Goal: Information Seeking & Learning: Compare options

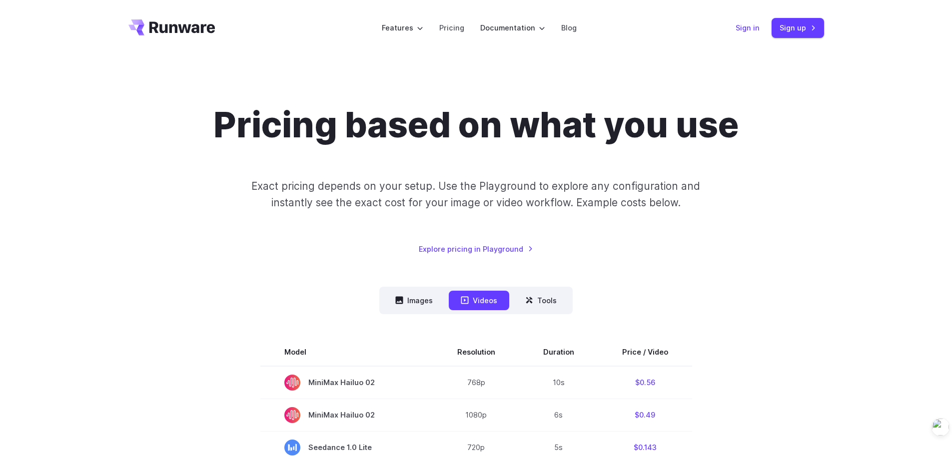
click at [747, 28] on link "Sign in" at bounding box center [748, 27] width 24 height 11
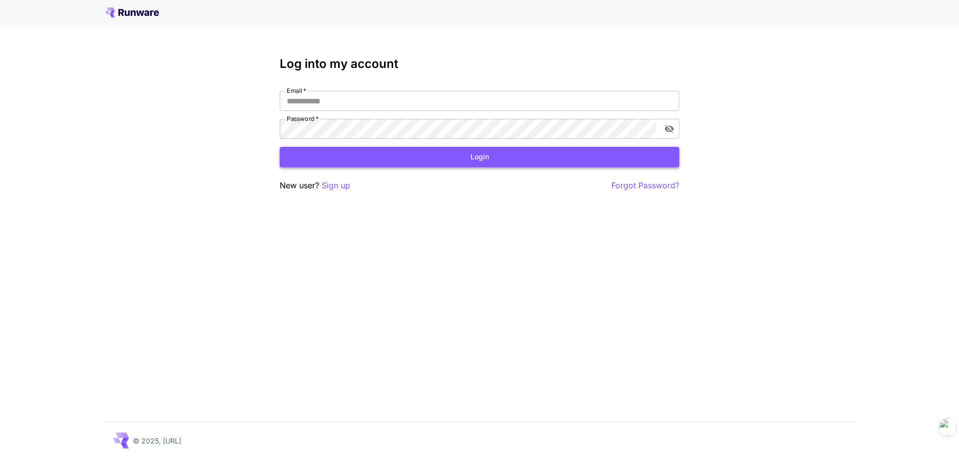
type input "**********"
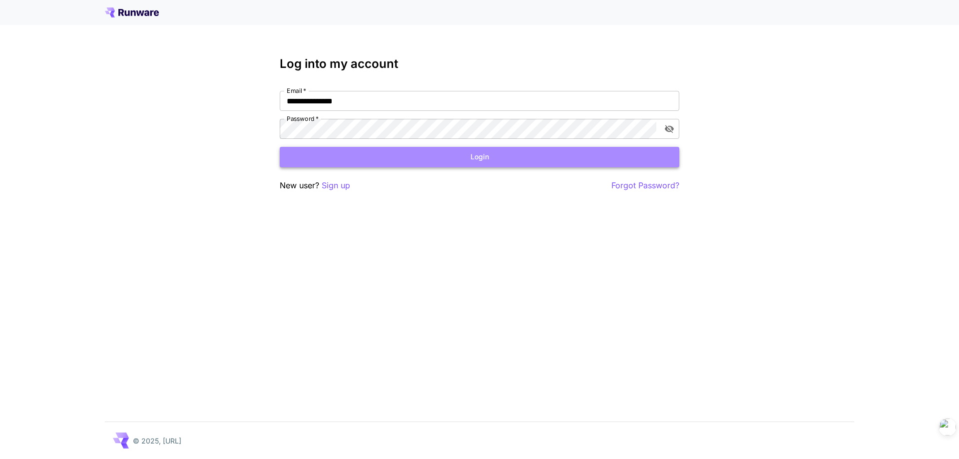
click at [441, 148] on button "Login" at bounding box center [480, 157] width 400 height 20
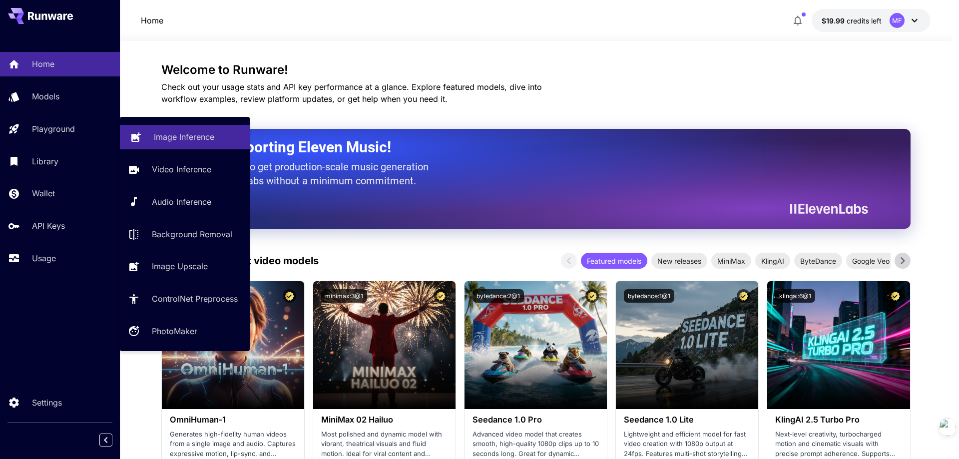
click at [186, 141] on p "Image Inference" at bounding box center [184, 137] width 60 height 12
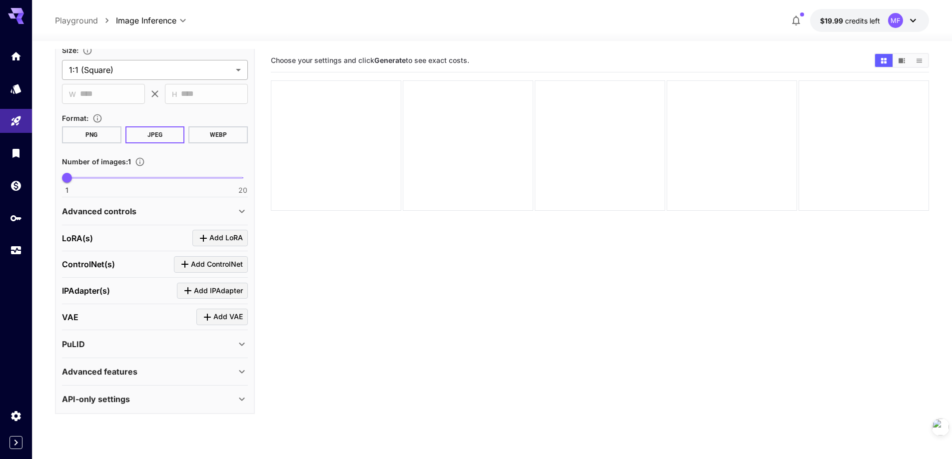
scroll to position [79, 0]
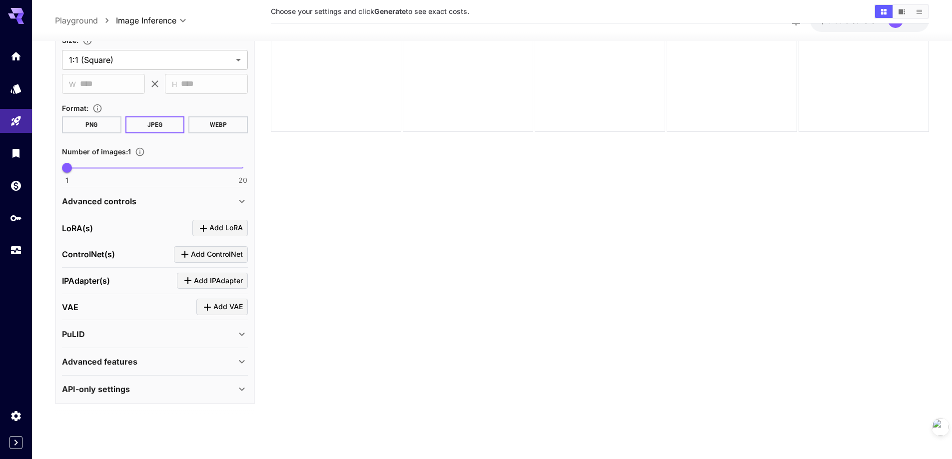
click at [206, 391] on div "API-only settings" at bounding box center [149, 389] width 174 height 12
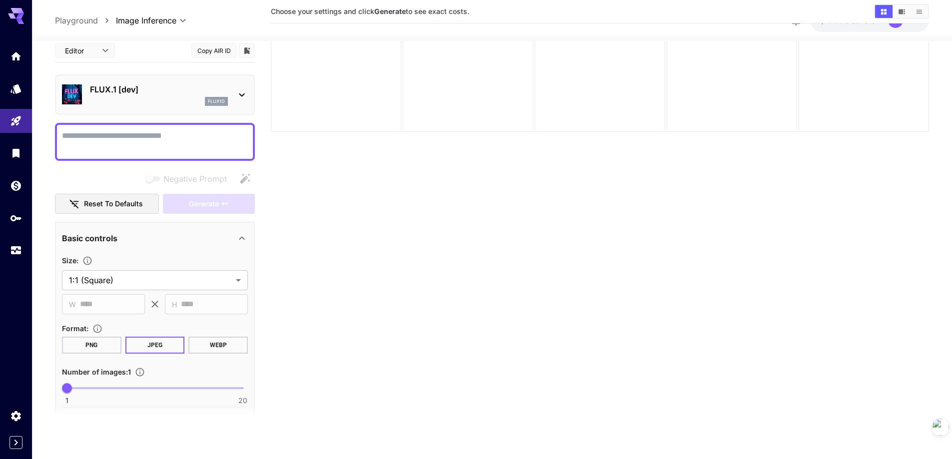
scroll to position [220, 0]
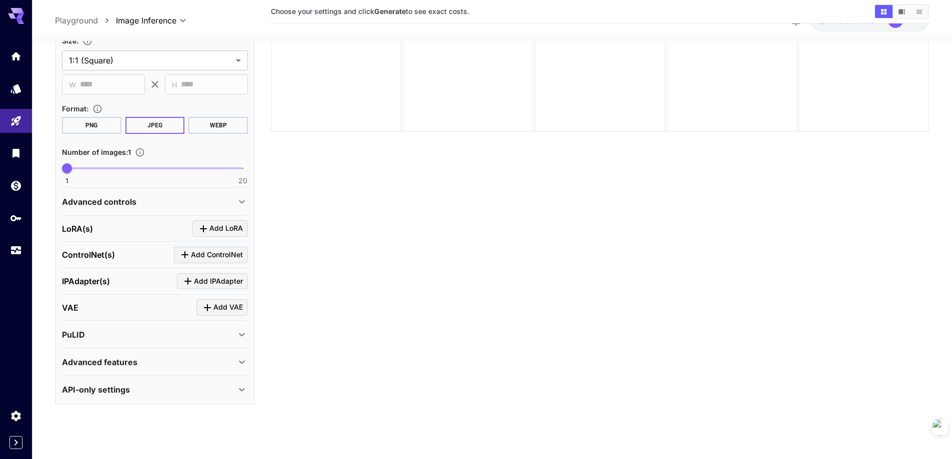
click at [97, 282] on p "IPAdapter(s)" at bounding box center [86, 281] width 48 height 12
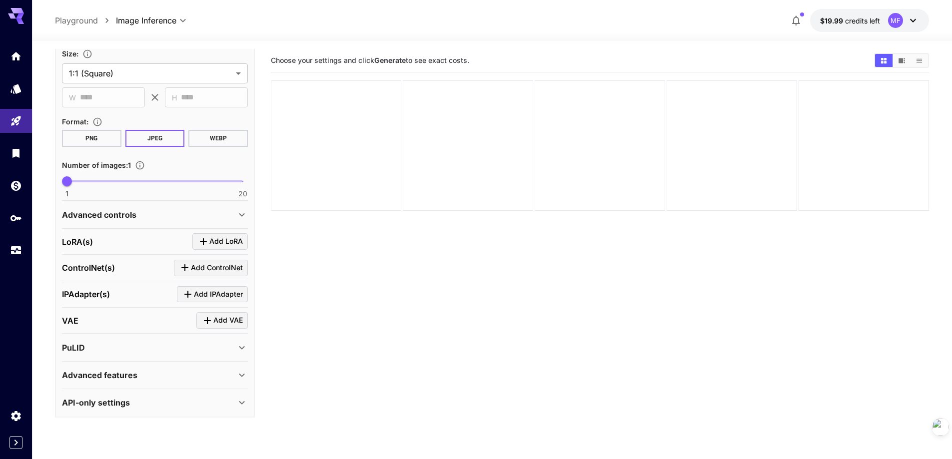
scroll to position [220, 0]
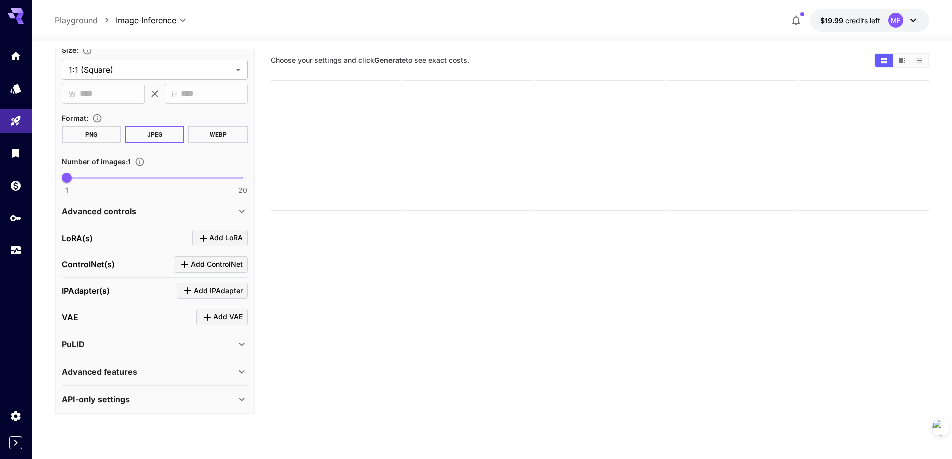
click at [244, 343] on icon at bounding box center [241, 344] width 5 height 3
click at [244, 343] on icon at bounding box center [242, 344] width 12 height 12
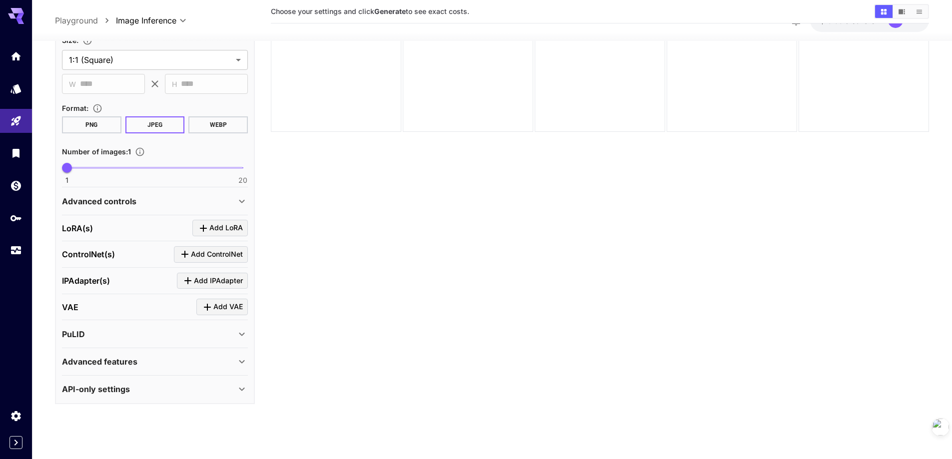
click at [223, 358] on div "Advanced features" at bounding box center [149, 362] width 174 height 12
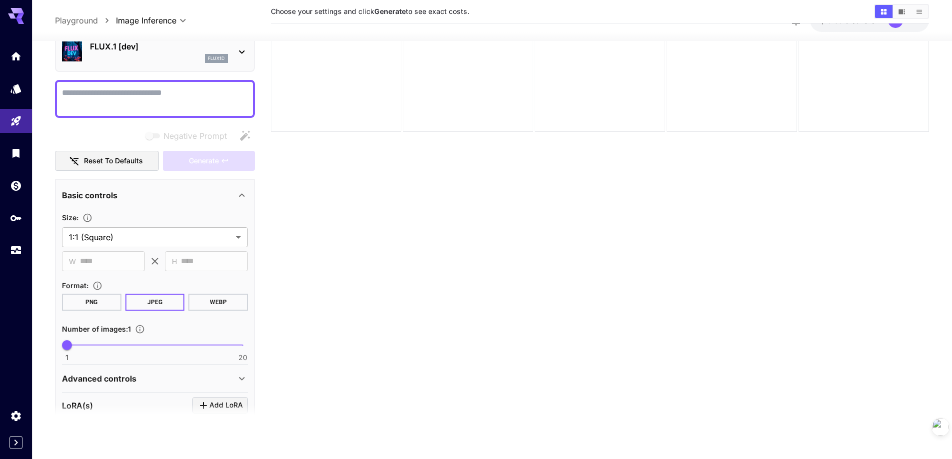
scroll to position [0, 0]
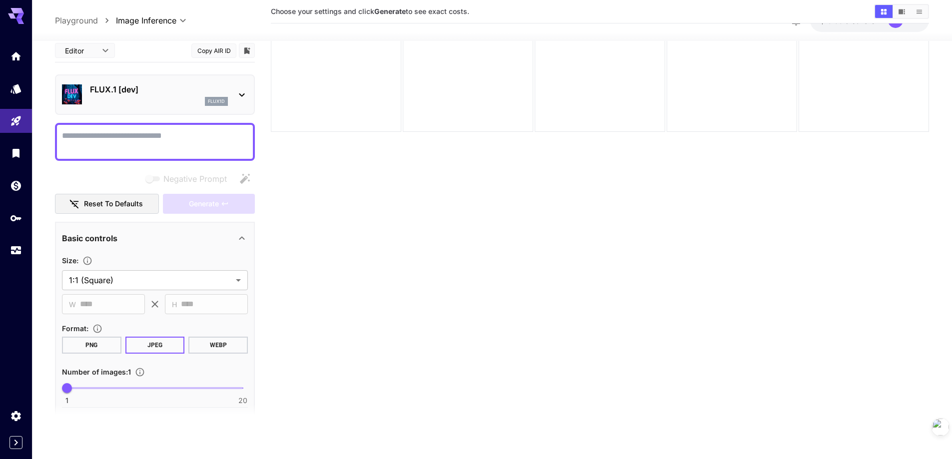
click at [147, 96] on div "FLUX.1 [dev] flux1d" at bounding box center [159, 94] width 138 height 22
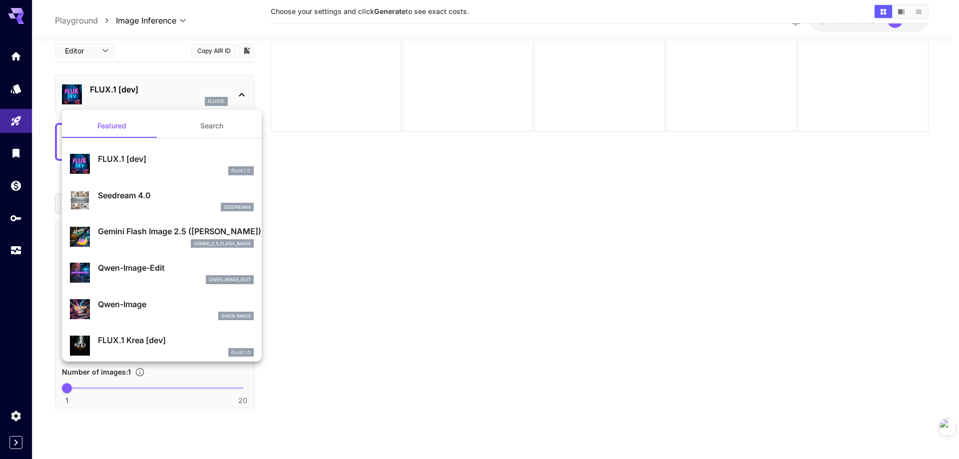
click at [472, 319] on div at bounding box center [479, 229] width 959 height 459
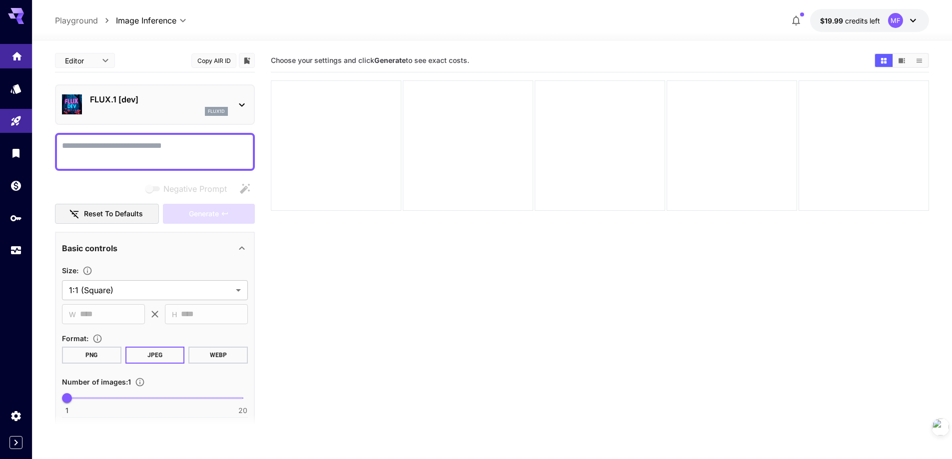
click at [19, 50] on icon "Home" at bounding box center [17, 54] width 12 height 12
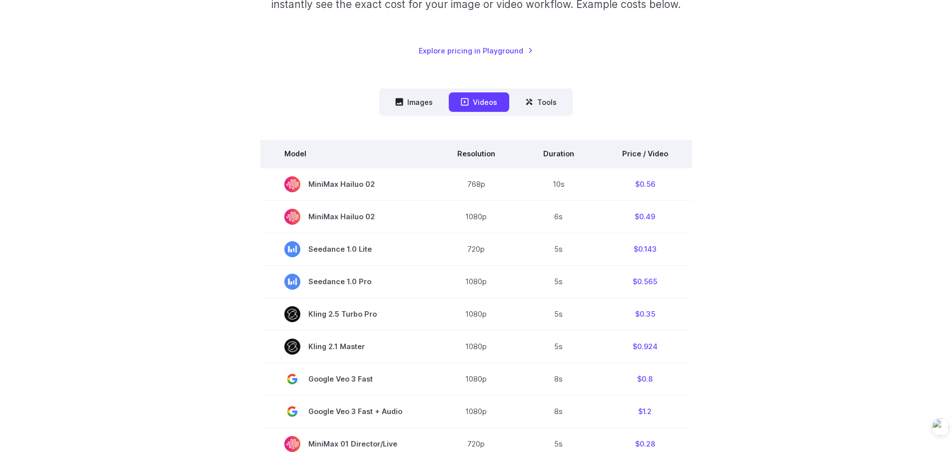
scroll to position [200, 0]
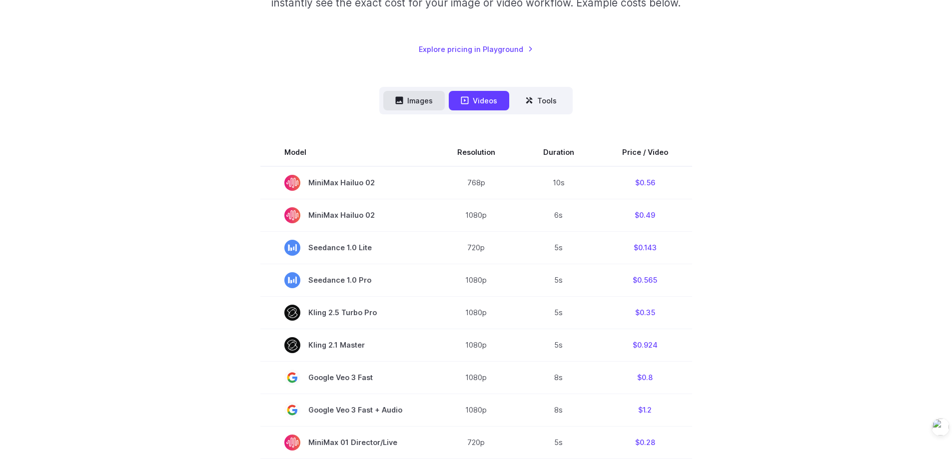
click at [430, 108] on button "Images" at bounding box center [413, 100] width 61 height 19
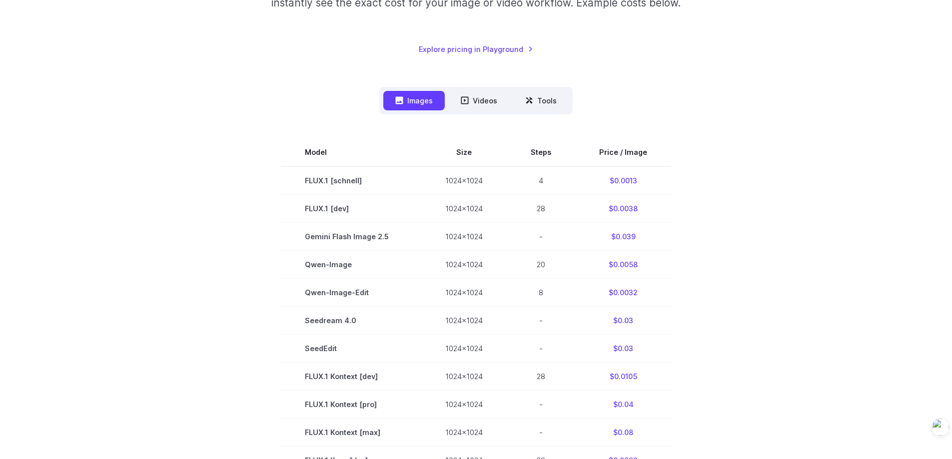
click at [733, 212] on section "Model Size Steps Price / Image FLUX.1 [schnell] 1024x1024 4 $0.0013 FLUX.1 [dev…" at bounding box center [476, 432] width 696 height 588
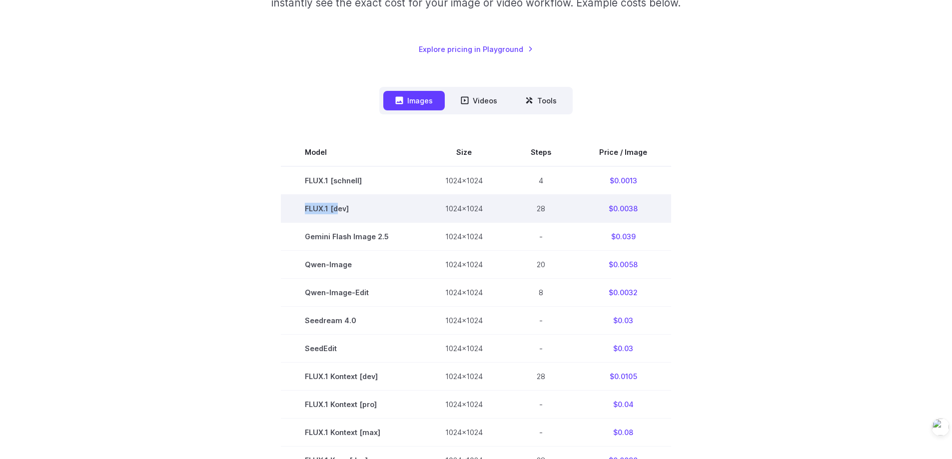
drag, startPoint x: 310, startPoint y: 209, endPoint x: 492, endPoint y: 216, distance: 182.0
click at [370, 211] on td "FLUX.1 [dev]" at bounding box center [351, 208] width 140 height 28
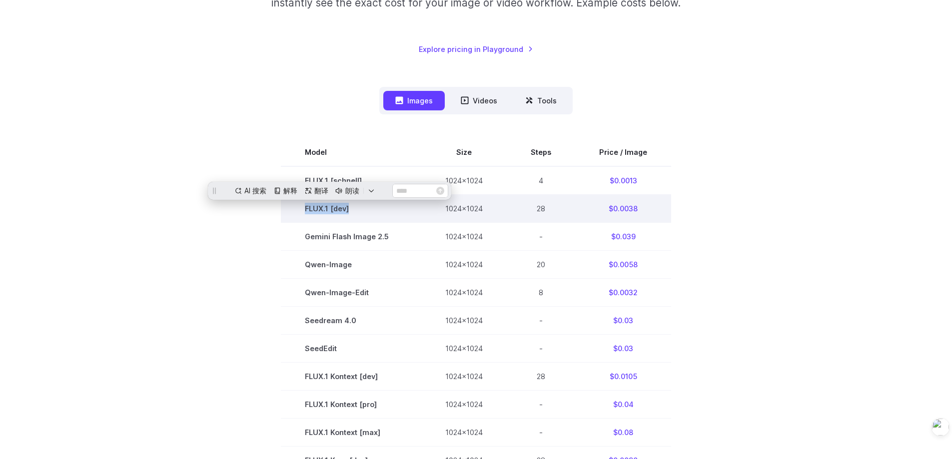
scroll to position [0, 0]
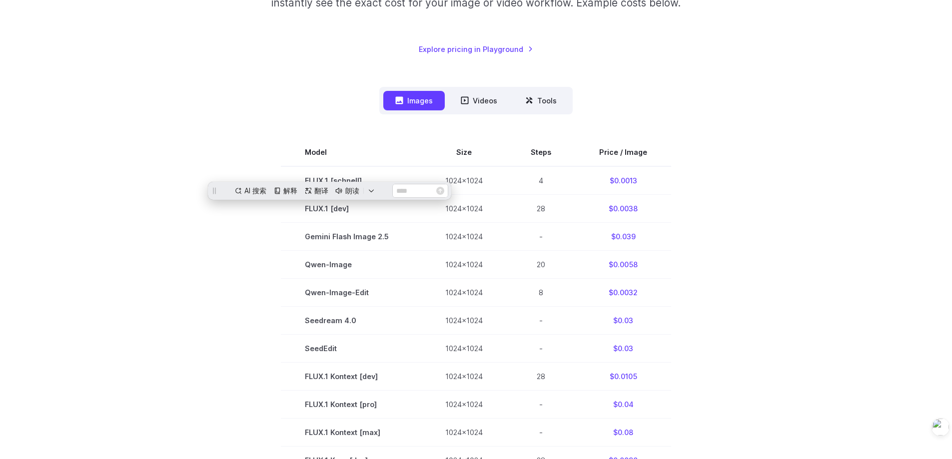
click at [684, 223] on section "Model Size Steps Price / Image FLUX.1 [schnell] 1024x1024 4 $0.0013 FLUX.1 [dev…" at bounding box center [476, 432] width 696 height 588
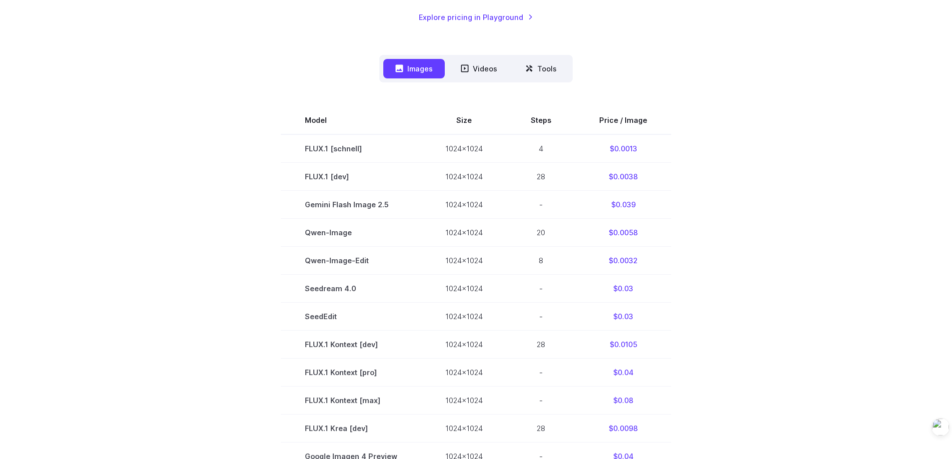
scroll to position [250, 0]
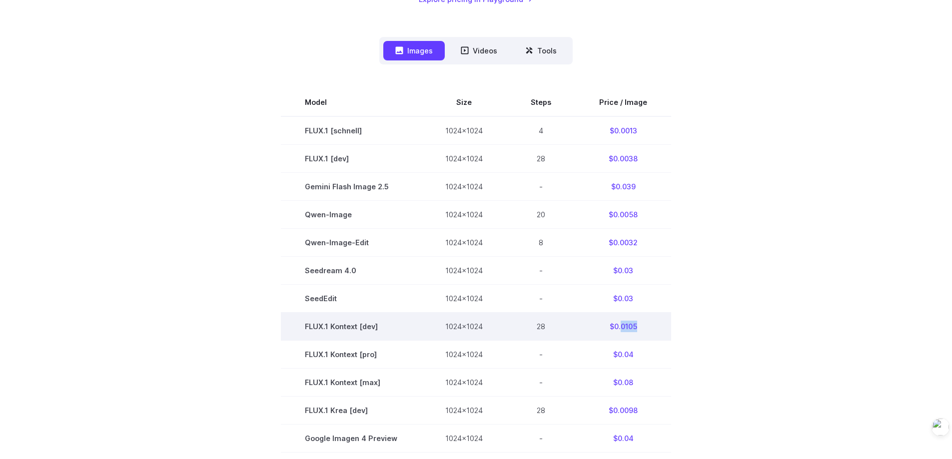
drag, startPoint x: 648, startPoint y: 326, endPoint x: 616, endPoint y: 327, distance: 32.5
click at [616, 327] on td "$0.0105" at bounding box center [623, 327] width 96 height 28
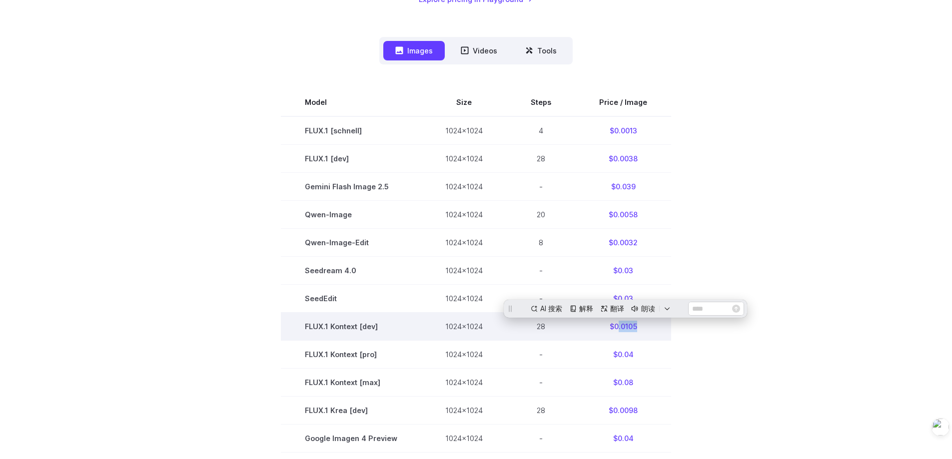
scroll to position [0, 0]
click at [542, 335] on td "28" at bounding box center [541, 327] width 68 height 28
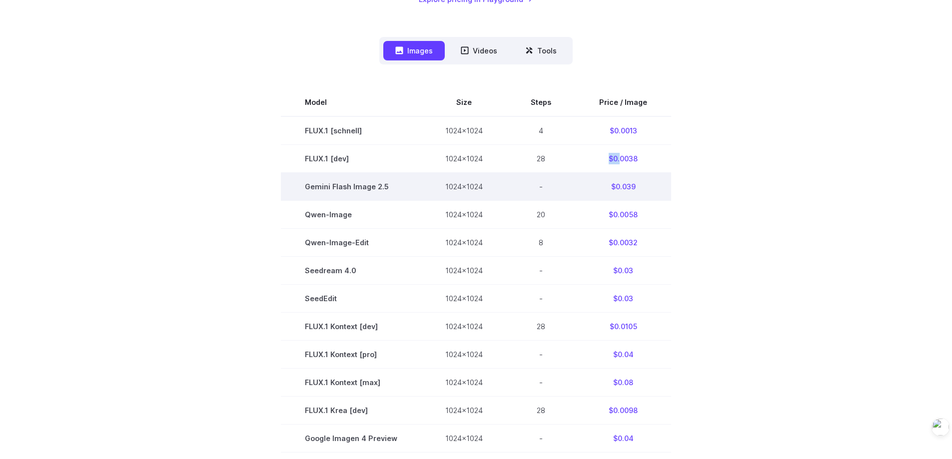
drag, startPoint x: 607, startPoint y: 161, endPoint x: 656, endPoint y: 179, distance: 52.2
click at [640, 161] on td "$0.0038" at bounding box center [623, 158] width 96 height 28
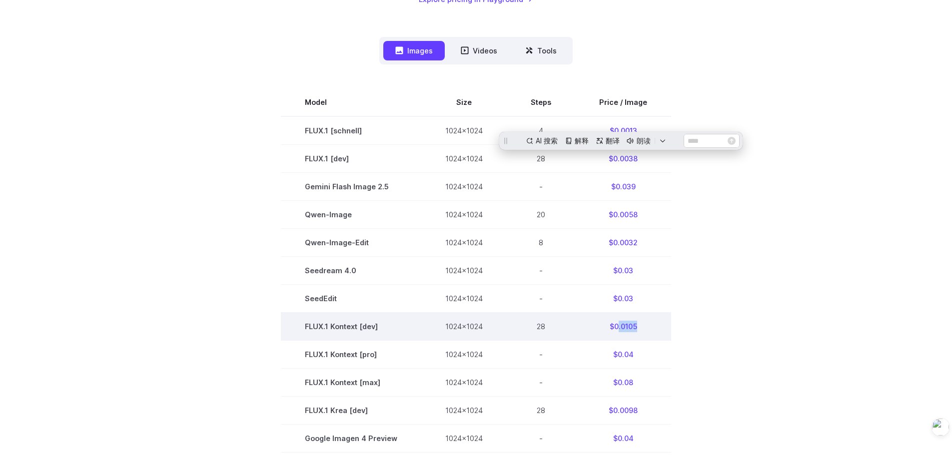
drag, startPoint x: 640, startPoint y: 329, endPoint x: 583, endPoint y: 325, distance: 57.1
click at [586, 325] on td "$0.0105" at bounding box center [623, 327] width 96 height 28
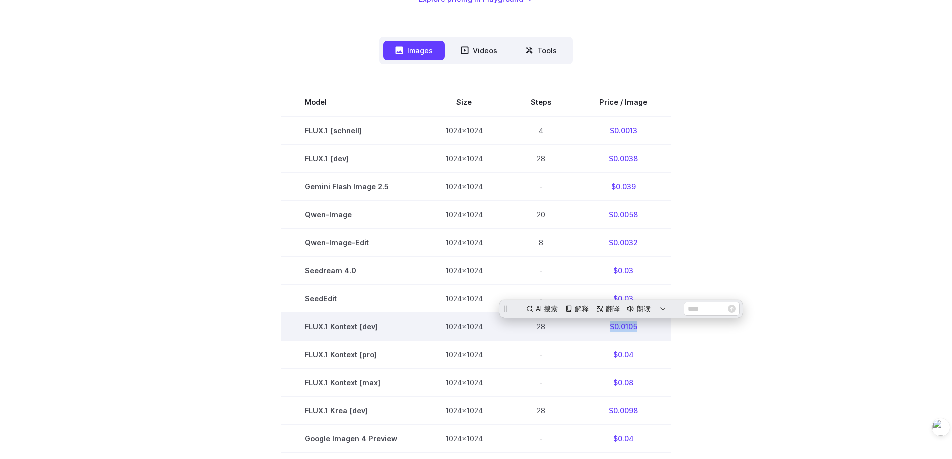
click at [620, 332] on td "$0.0105" at bounding box center [623, 327] width 96 height 28
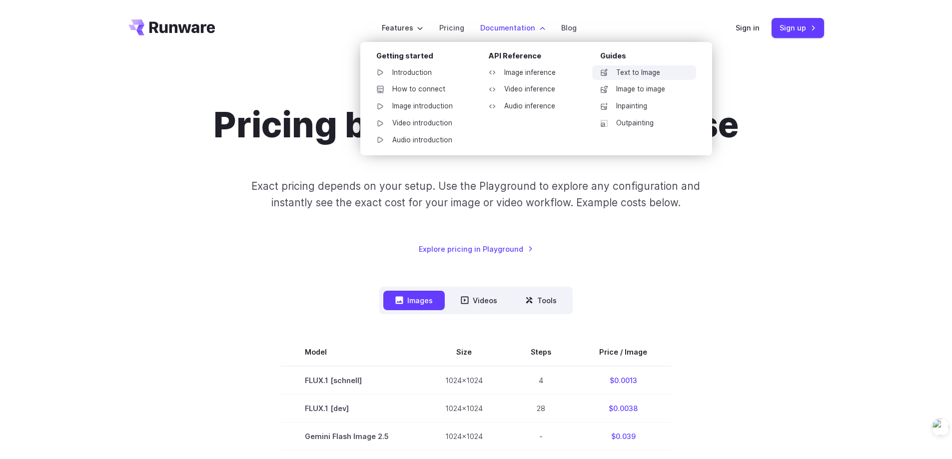
click at [648, 75] on link "Text to Image" at bounding box center [644, 72] width 104 height 15
